Goal: Information Seeking & Learning: Learn about a topic

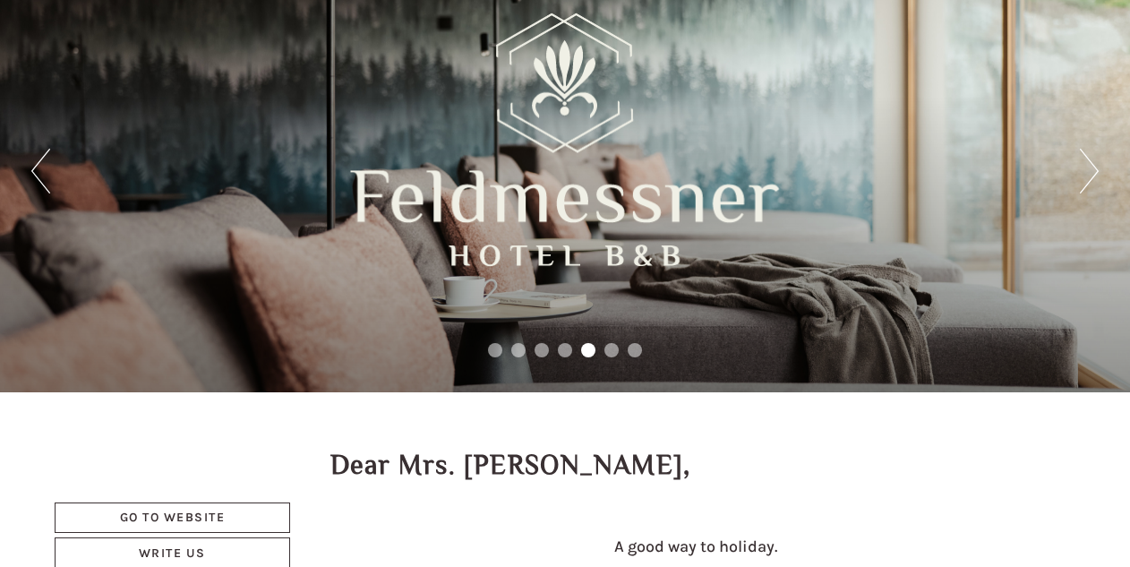
scroll to position [50, 0]
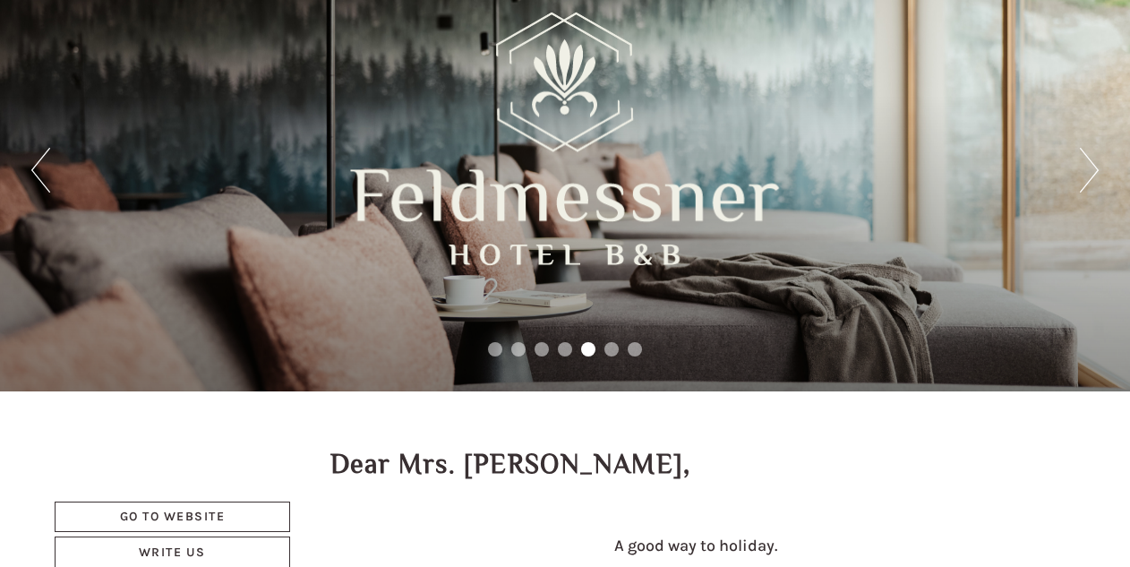
click at [1099, 179] on div "Previous Next 1 2 3 4 5 6 7" at bounding box center [565, 171] width 1130 height 442
click at [1091, 179] on button "Next" at bounding box center [1089, 170] width 19 height 45
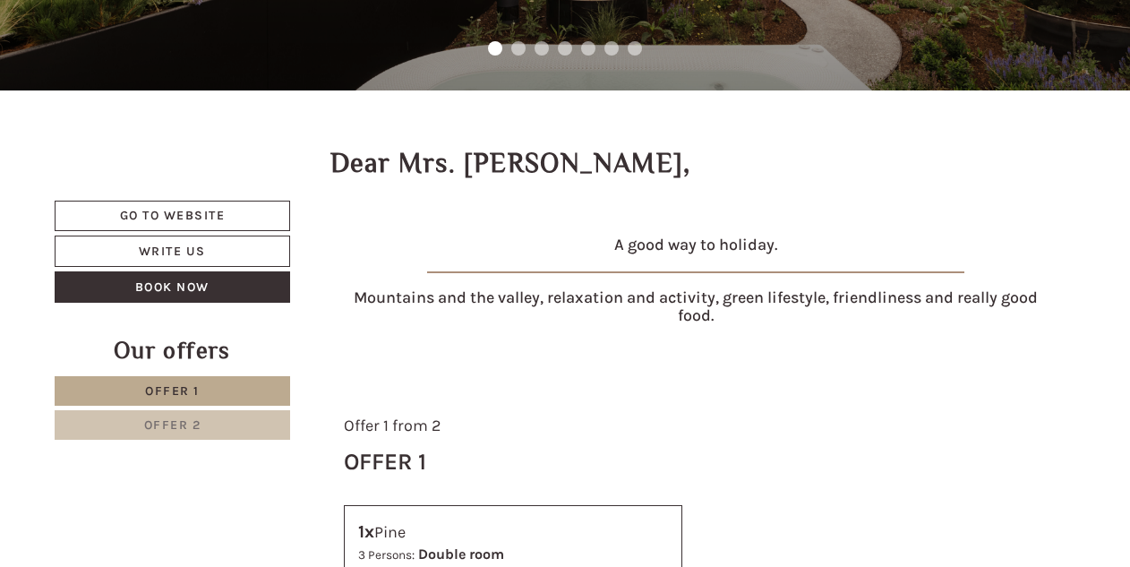
scroll to position [457, 0]
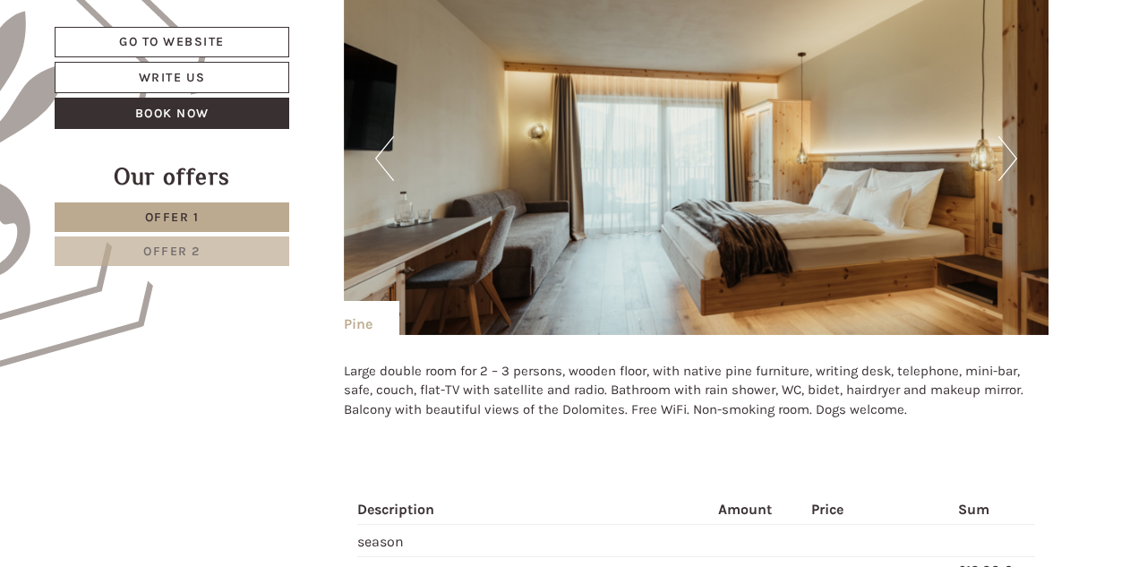
scroll to position [1005, 0]
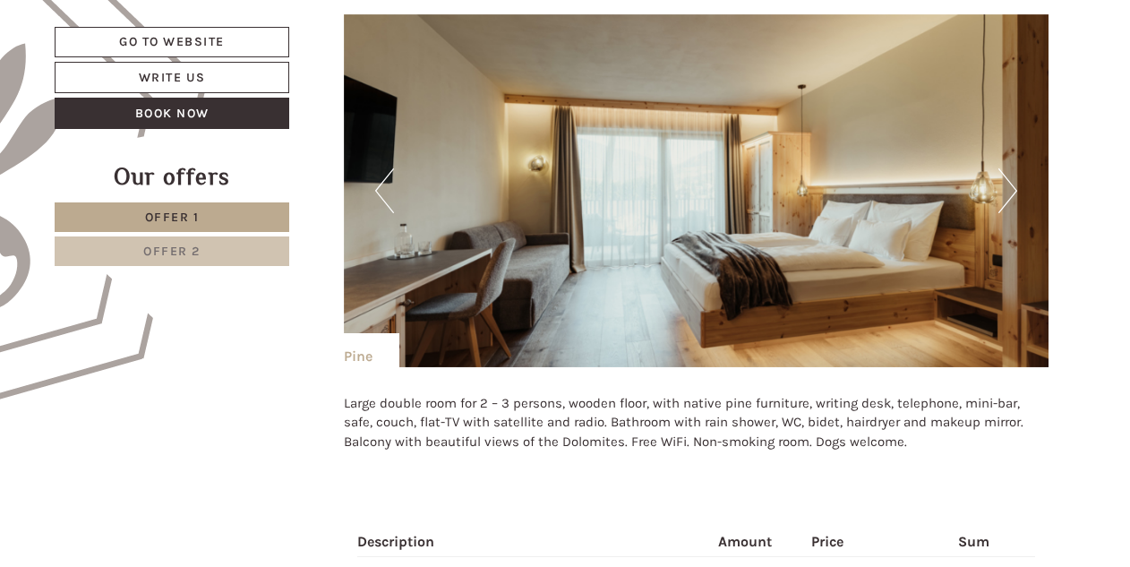
click at [1001, 190] on button "Next" at bounding box center [1008, 190] width 19 height 45
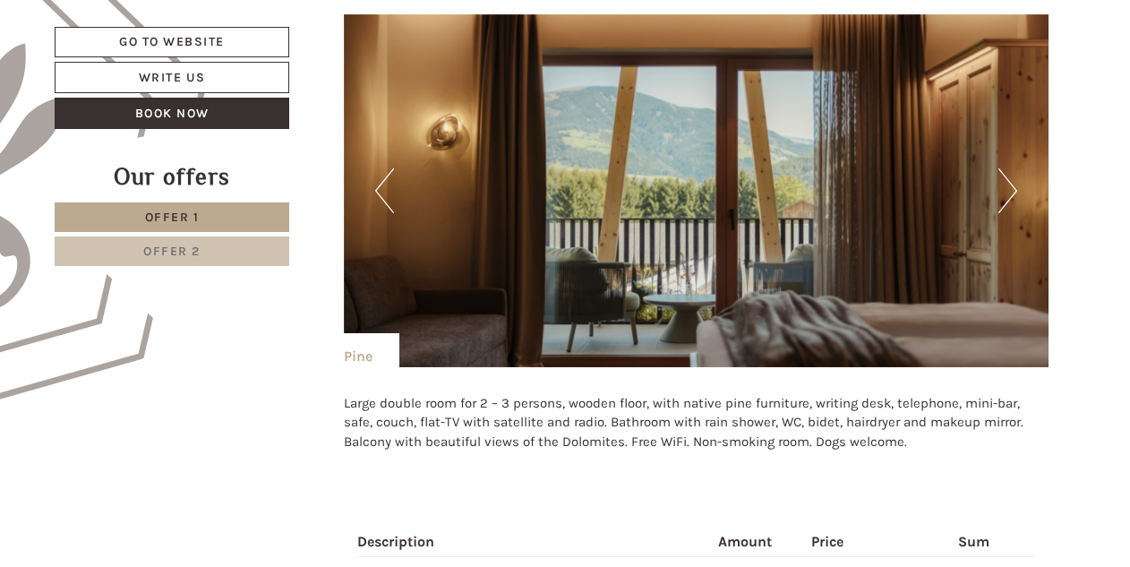
click at [1001, 190] on button "Next" at bounding box center [1008, 190] width 19 height 45
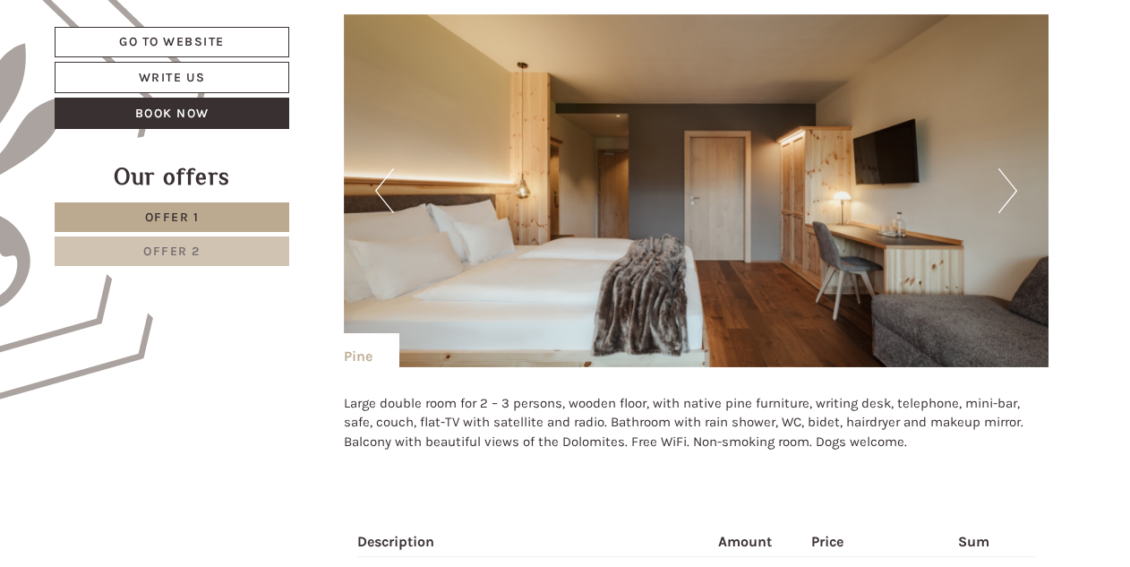
click at [1001, 190] on button "Next" at bounding box center [1008, 190] width 19 height 45
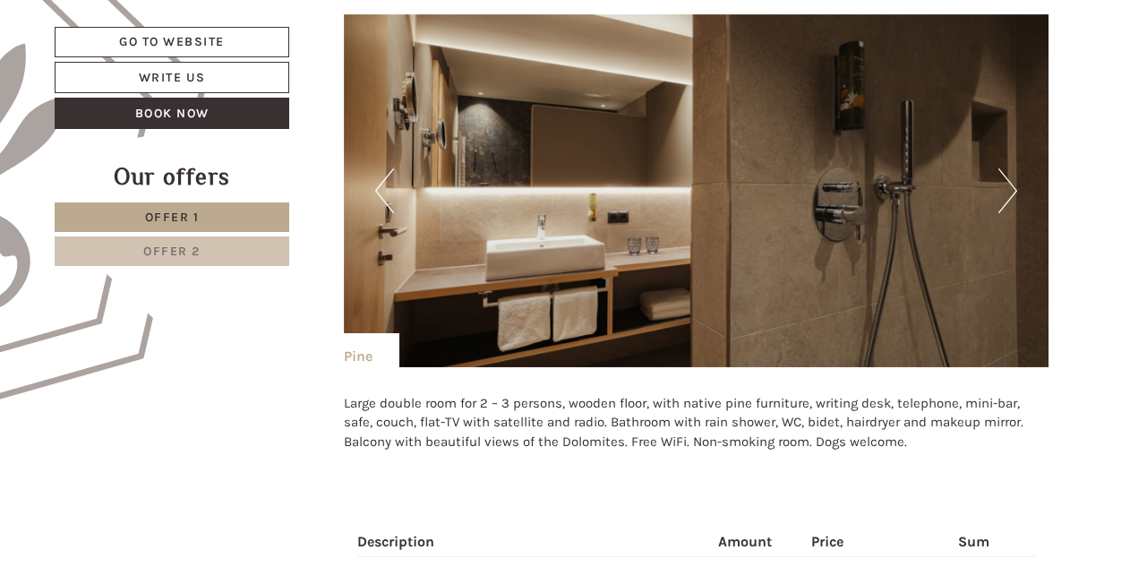
click at [1001, 190] on button "Next" at bounding box center [1008, 190] width 19 height 45
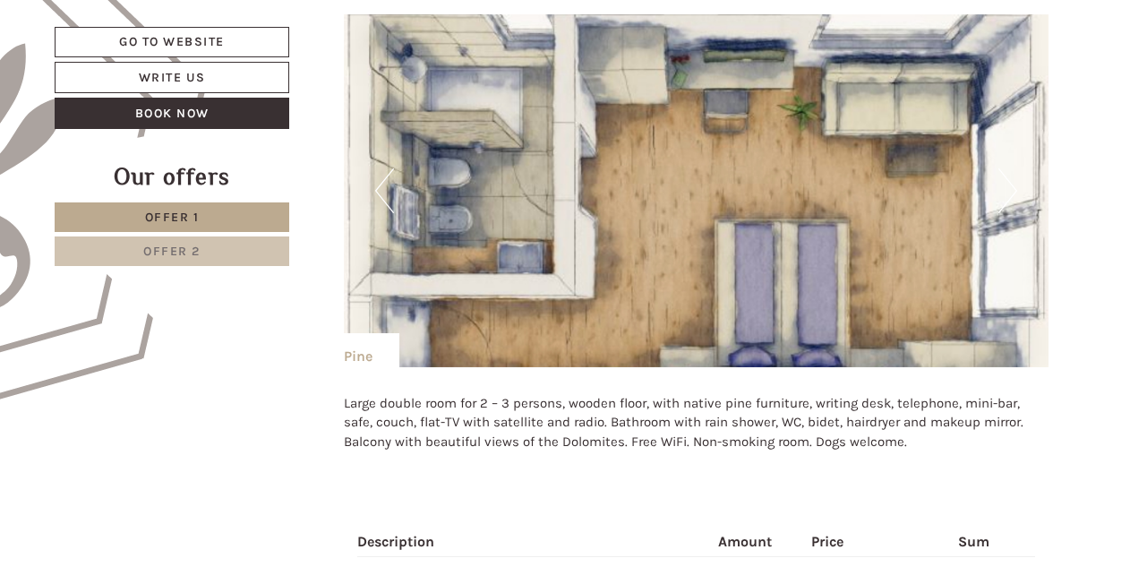
click at [1001, 190] on button "Next" at bounding box center [1008, 190] width 19 height 45
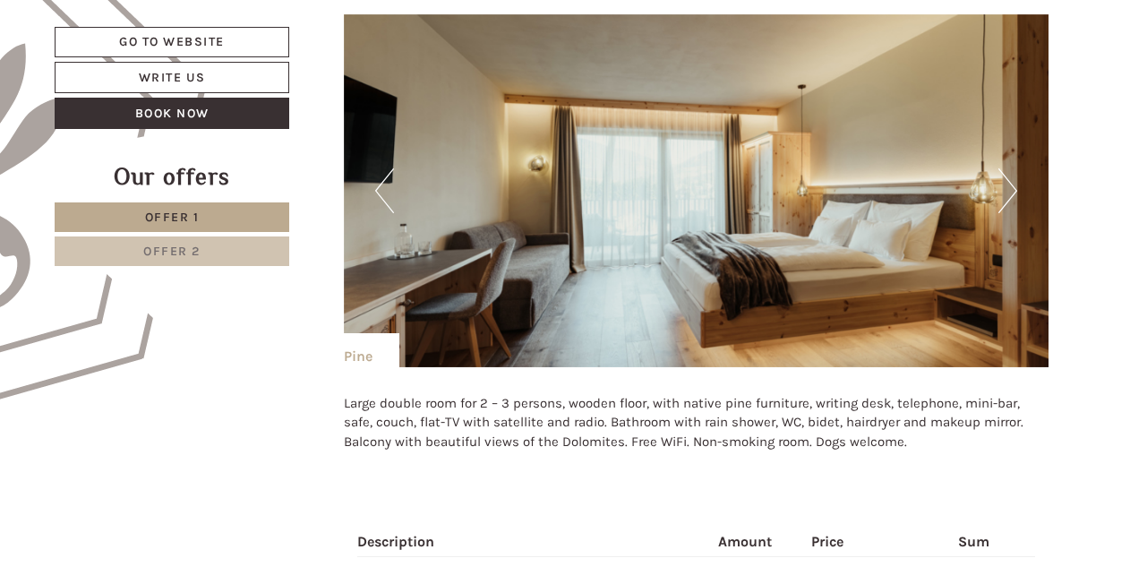
click at [1001, 190] on button "Next" at bounding box center [1008, 190] width 19 height 45
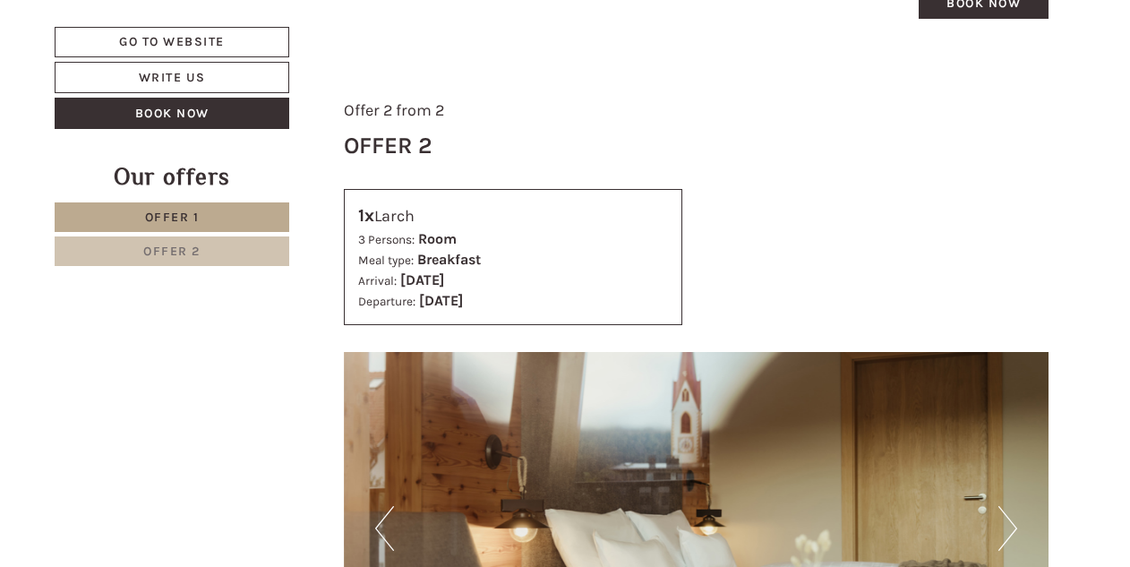
scroll to position [1988, 0]
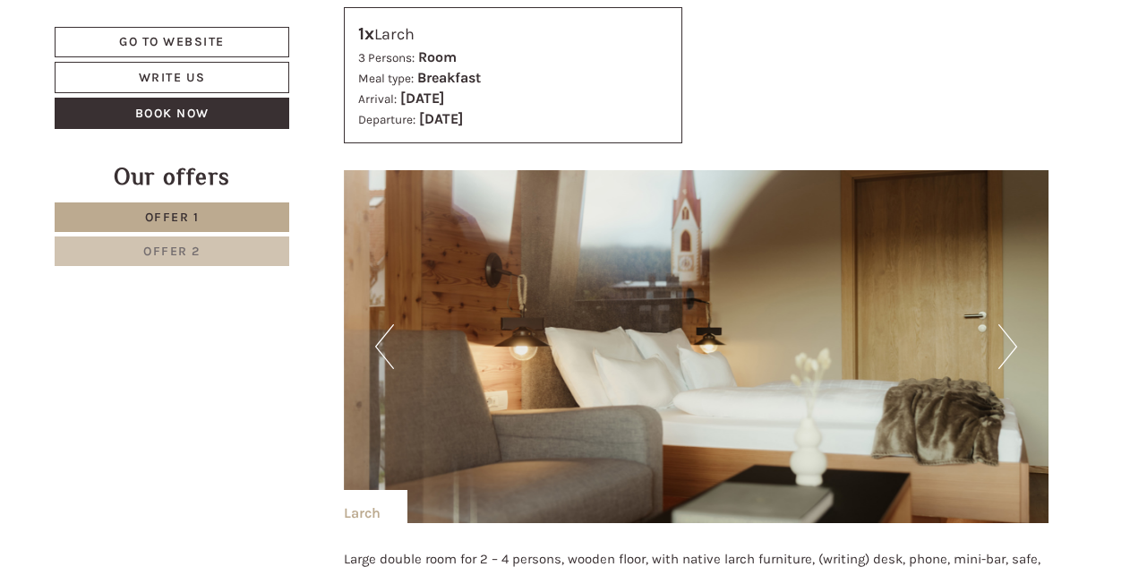
click at [1021, 329] on img at bounding box center [697, 346] width 706 height 353
click at [1005, 332] on button "Next" at bounding box center [1008, 346] width 19 height 45
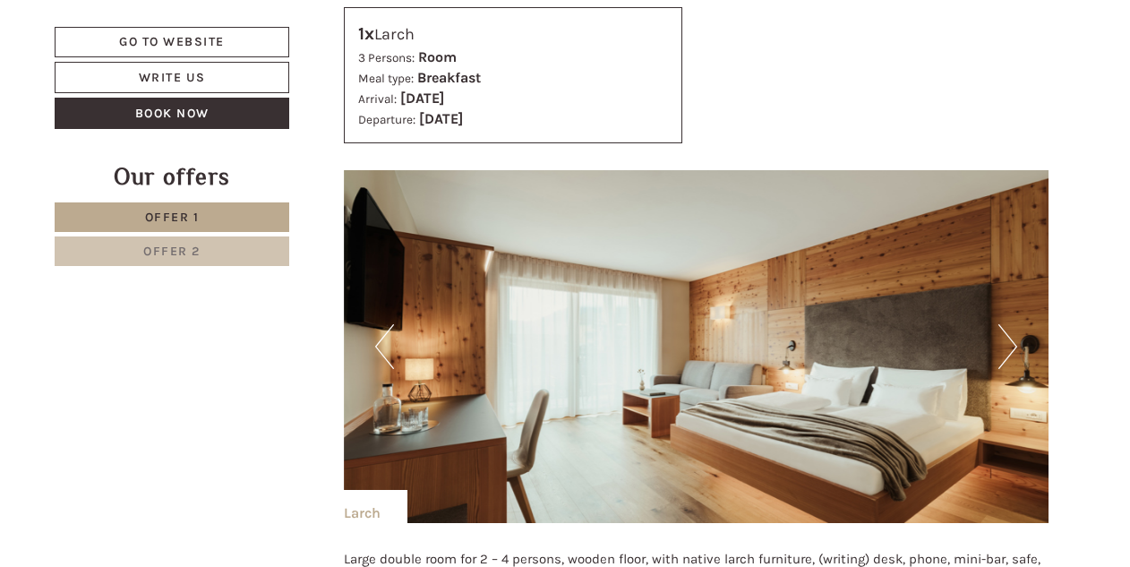
click at [1005, 332] on button "Next" at bounding box center [1008, 346] width 19 height 45
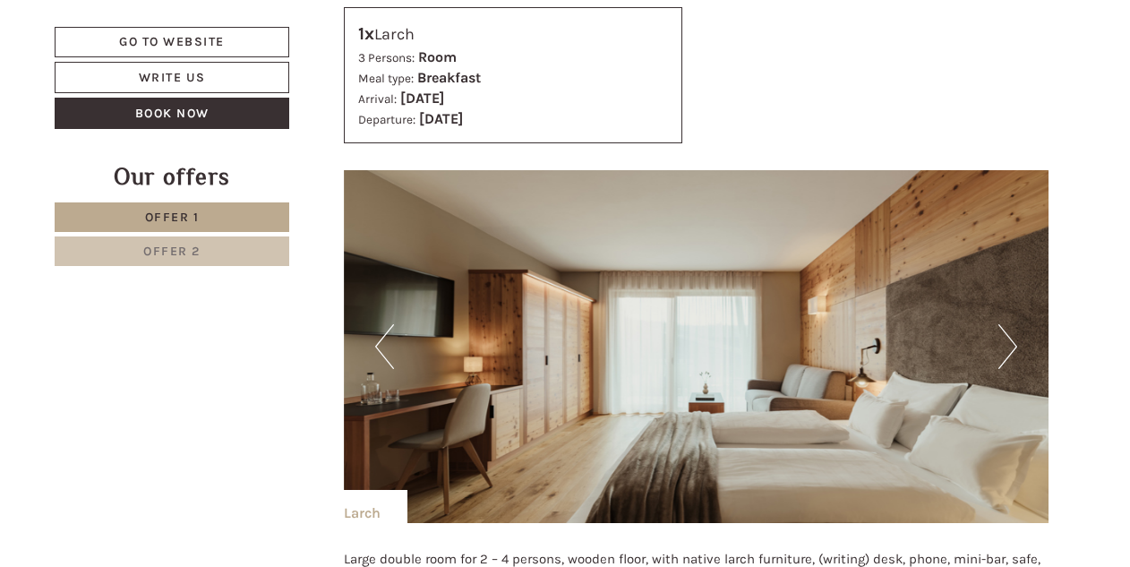
click at [1005, 332] on button "Next" at bounding box center [1008, 346] width 19 height 45
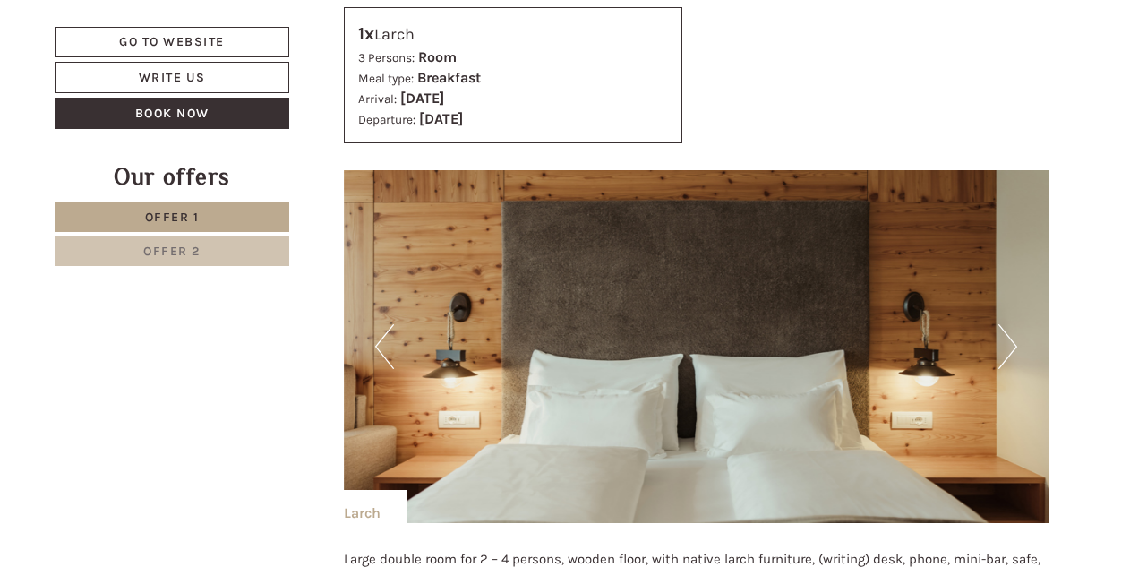
click at [1005, 332] on button "Next" at bounding box center [1008, 346] width 19 height 45
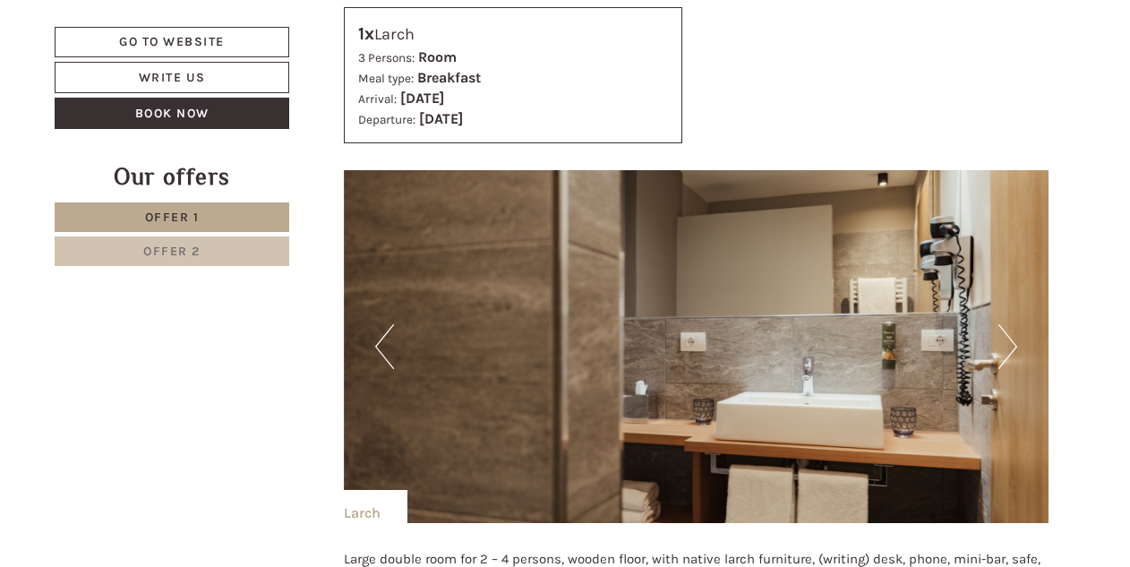
click at [1005, 332] on button "Next" at bounding box center [1008, 346] width 19 height 45
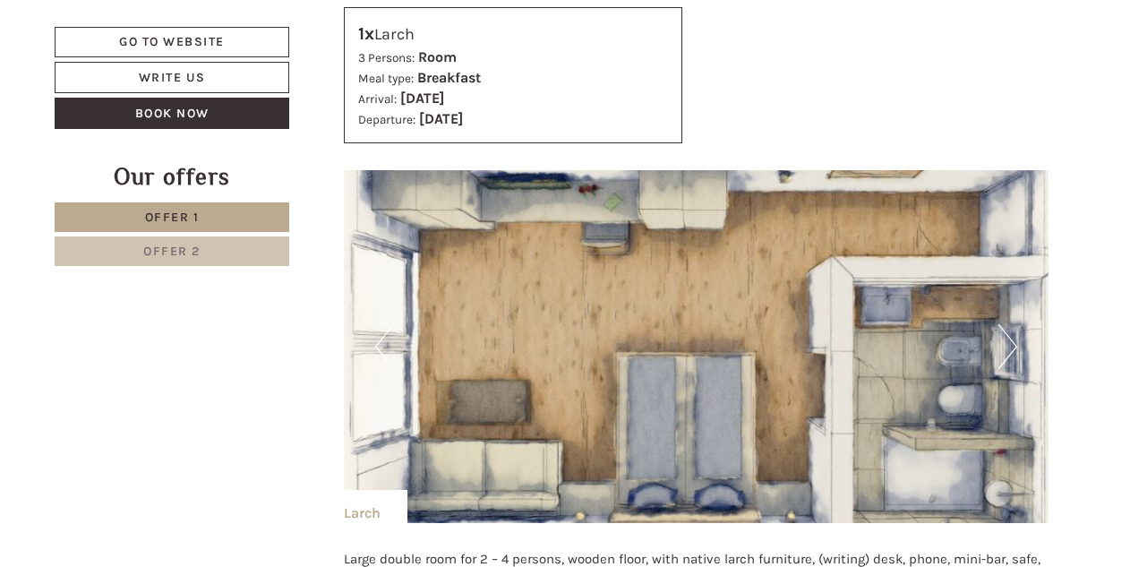
click at [1005, 332] on button "Next" at bounding box center [1008, 346] width 19 height 45
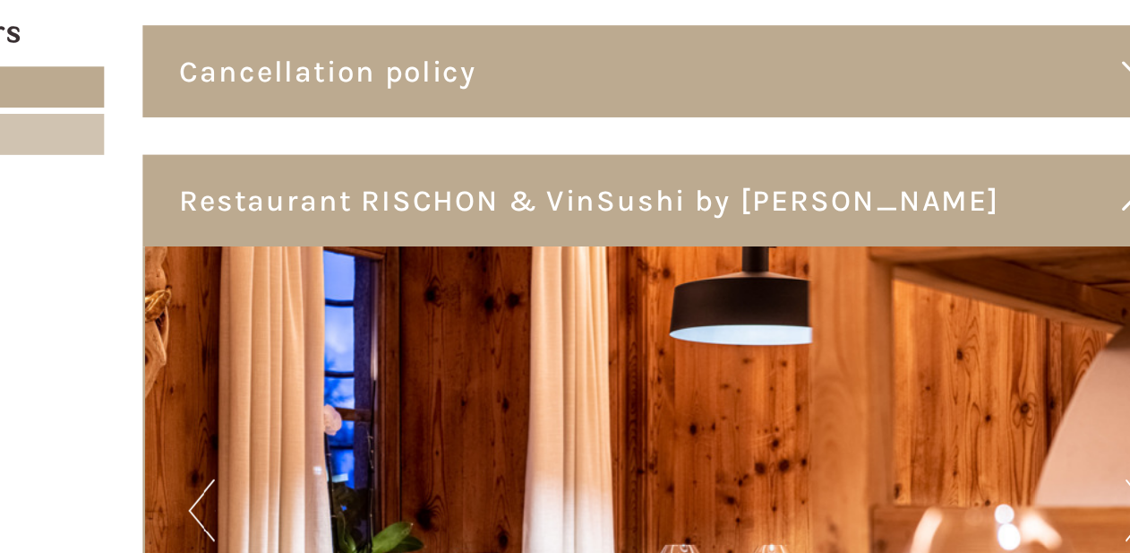
scroll to position [3152, 0]
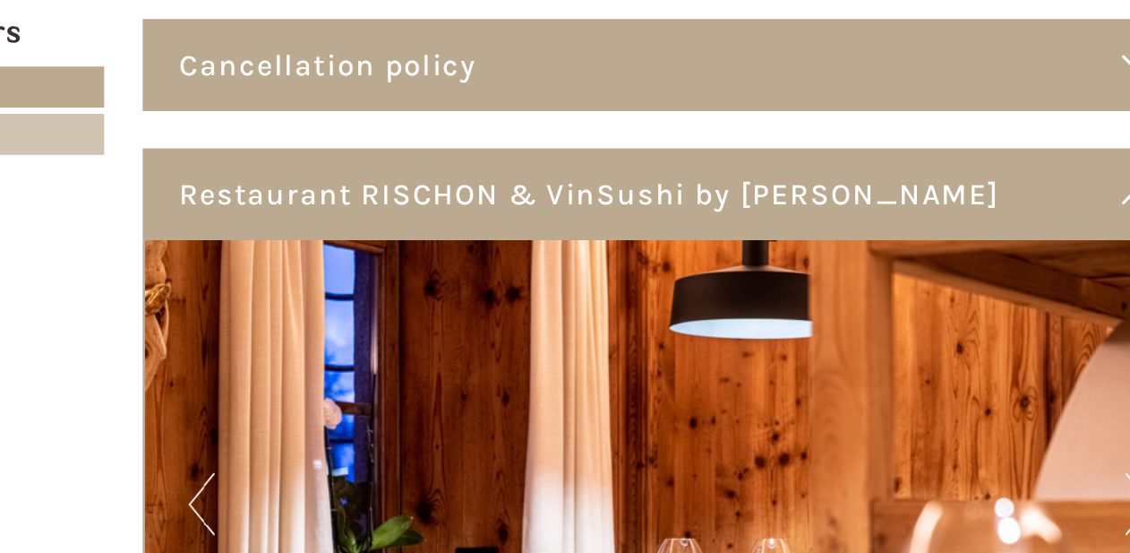
click at [324, 168] on div "Cancellation policy" at bounding box center [697, 201] width 760 height 66
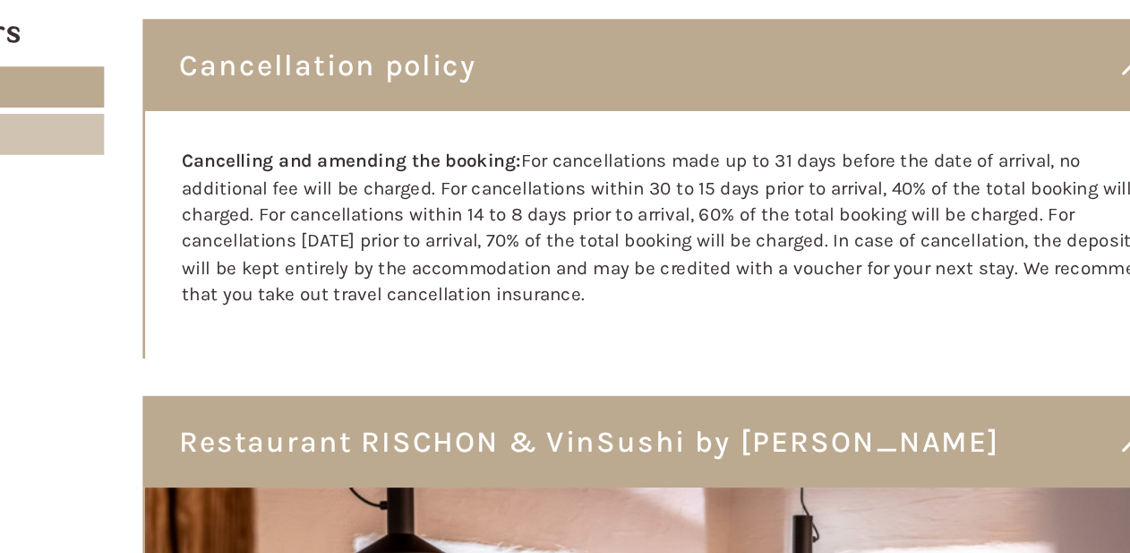
drag, startPoint x: 504, startPoint y: 186, endPoint x: 127, endPoint y: 99, distance: 387.0
click at [319, 235] on div "Cancelling and amending the booking: For cancellations made up to 31 days befor…" at bounding box center [698, 324] width 758 height 178
copy p "Cancelling and amending the booking: For cancellations made up to 31 days befor…"
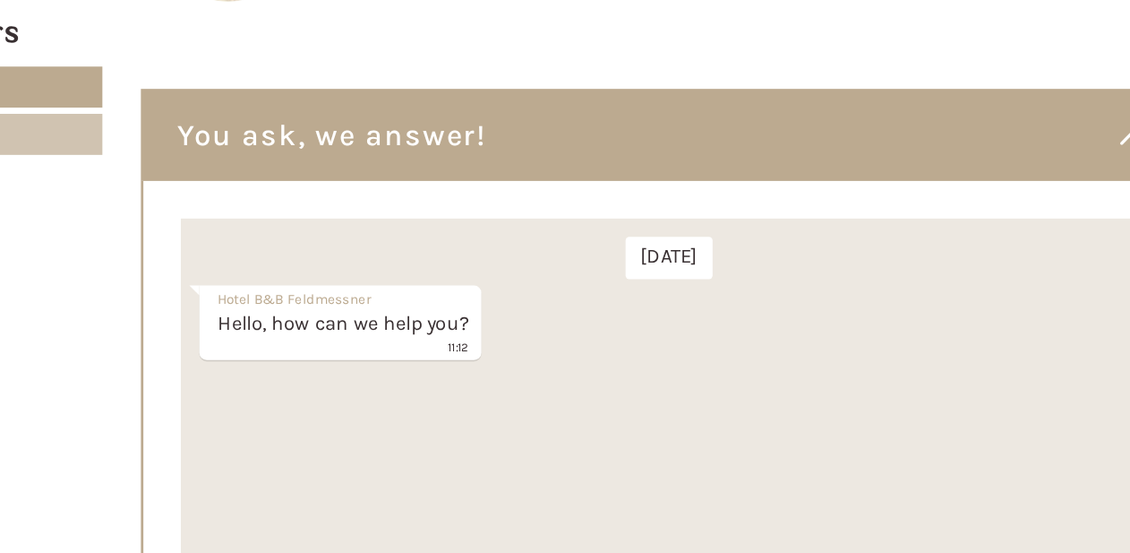
scroll to position [7788, 0]
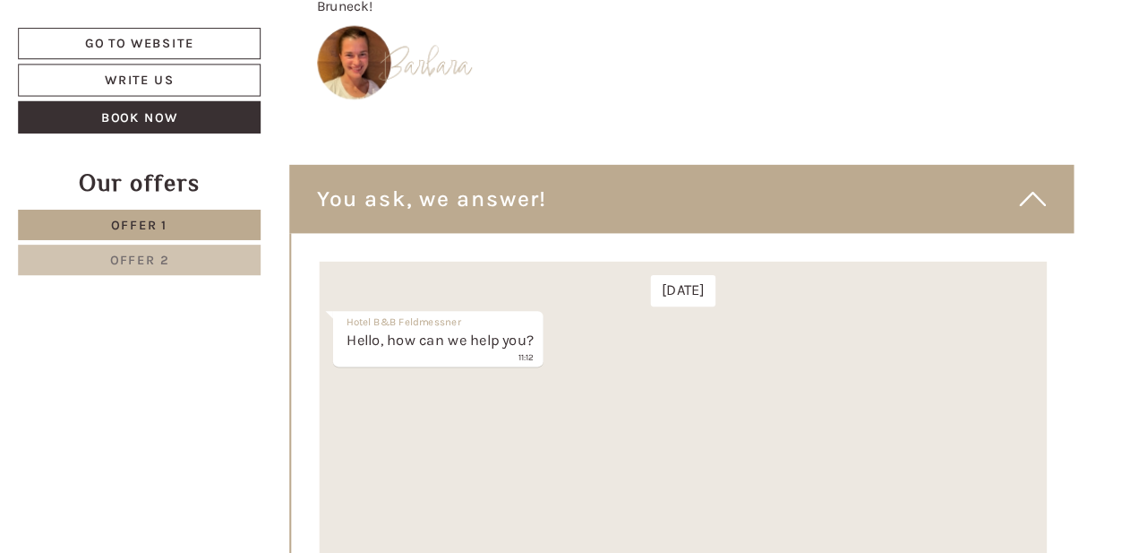
click at [157, 246] on span "Offer 2" at bounding box center [171, 251] width 57 height 15
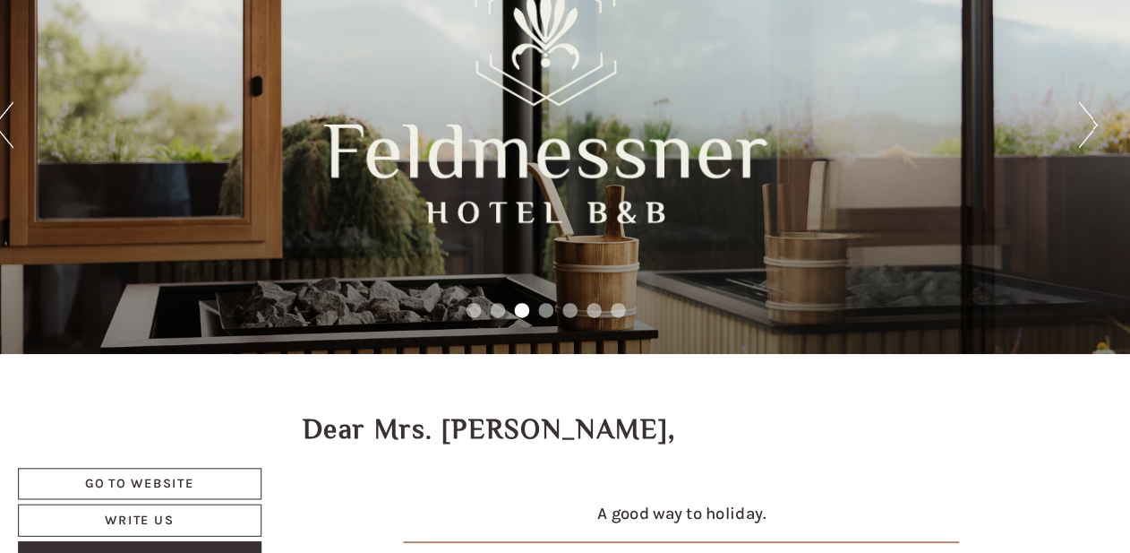
scroll to position [272, 0]
